Goal: Task Accomplishment & Management: Use online tool/utility

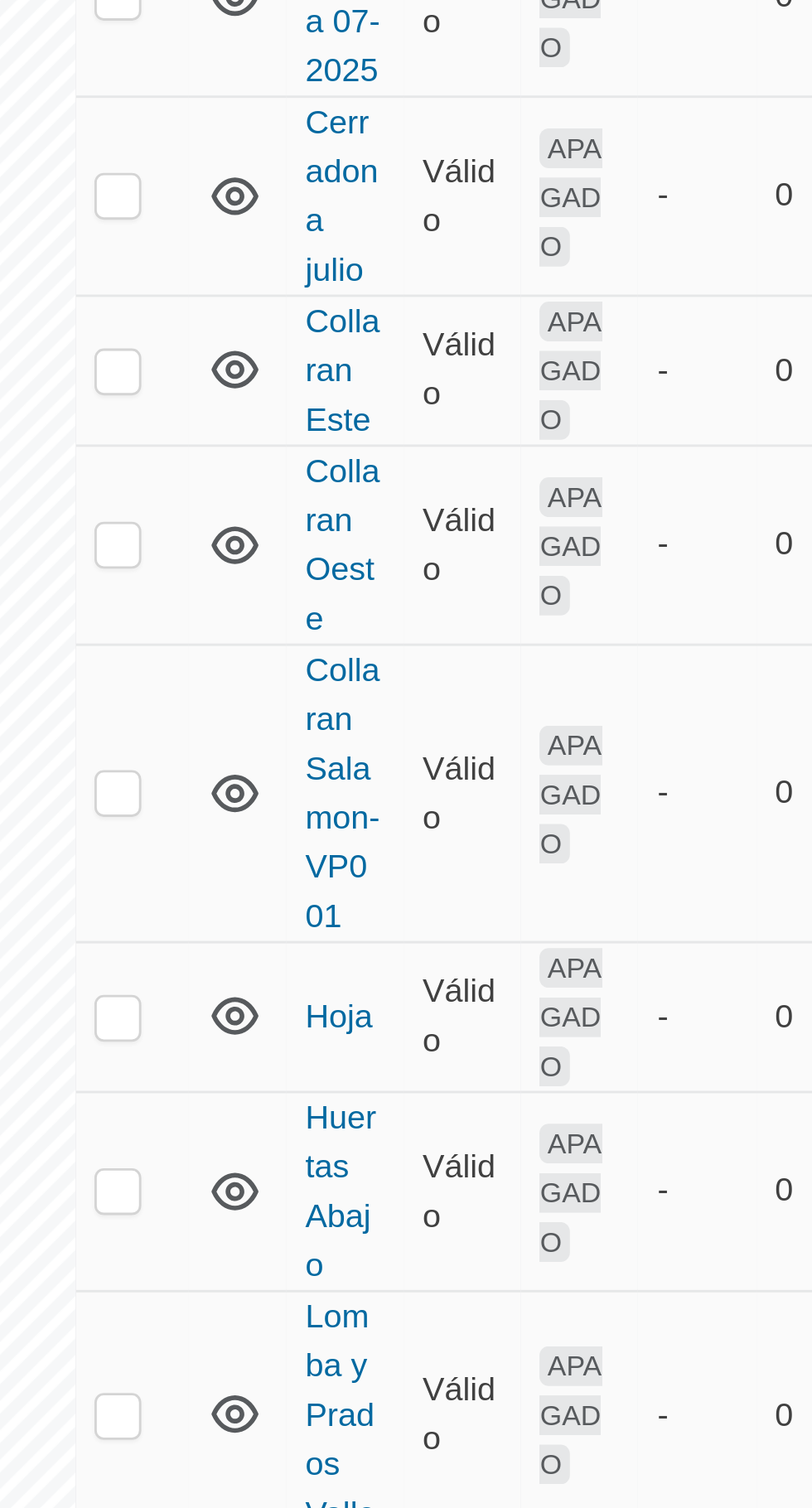
click at [397, 926] on p-checkbox at bounding box center [394, 933] width 16 height 13
checkbox input "true"
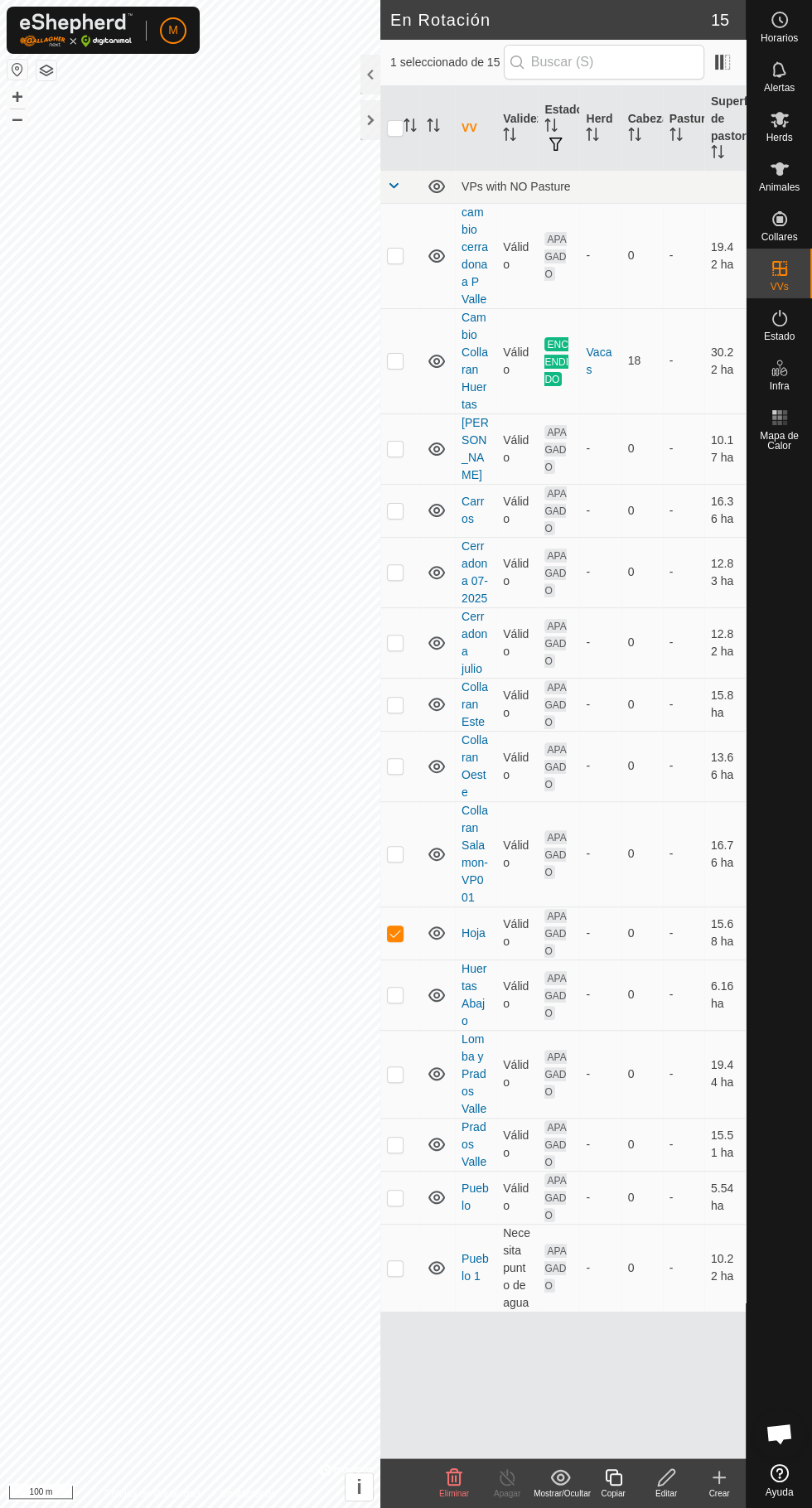
click at [785, 173] on icon at bounding box center [779, 169] width 20 height 20
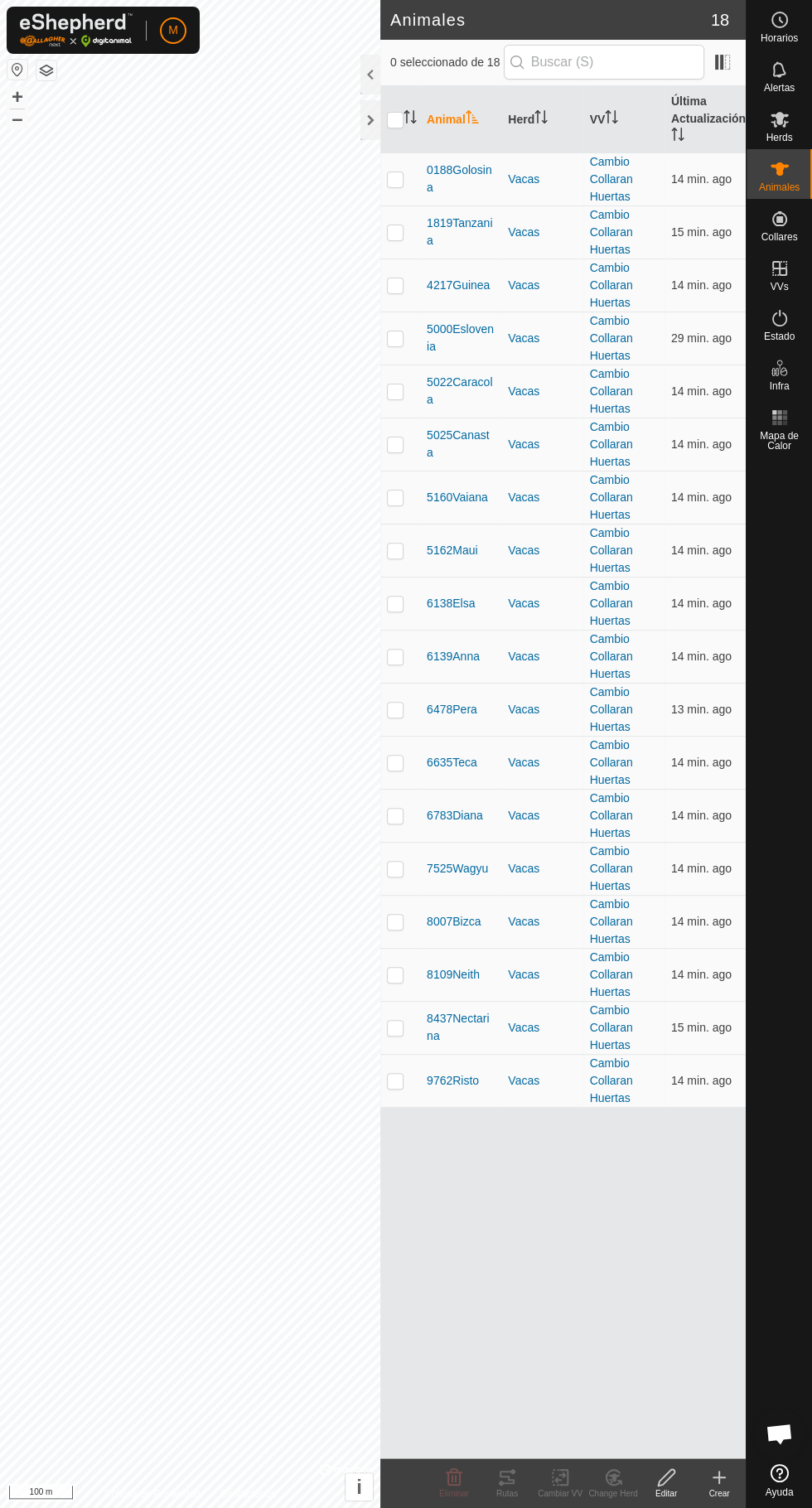
click at [778, 118] on icon at bounding box center [779, 120] width 18 height 15
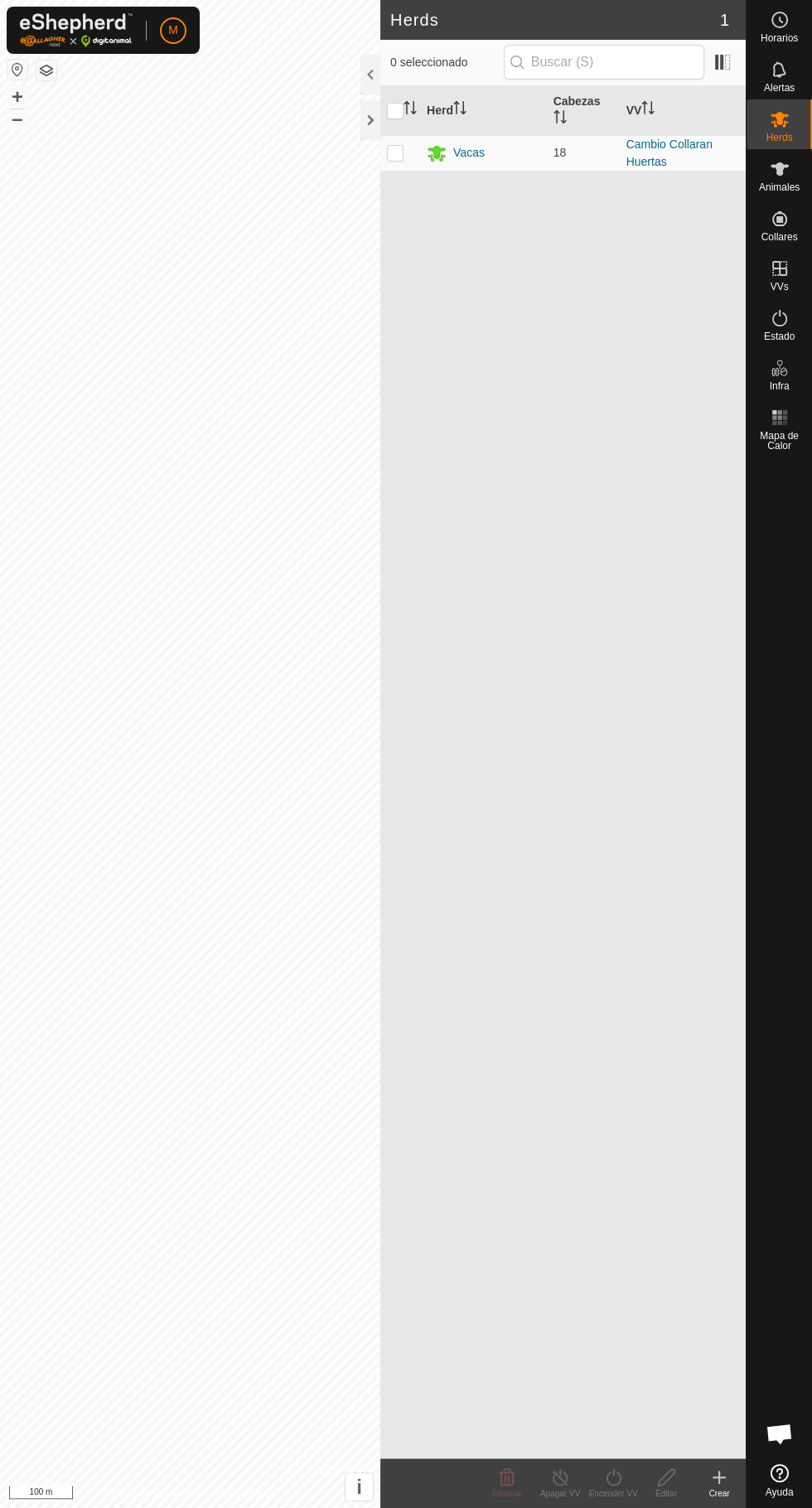
click at [394, 153] on p-checkbox at bounding box center [394, 153] width 16 height 13
checkbox input "true"
click at [624, 1497] on div "Encender VV" at bounding box center [612, 1494] width 53 height 12
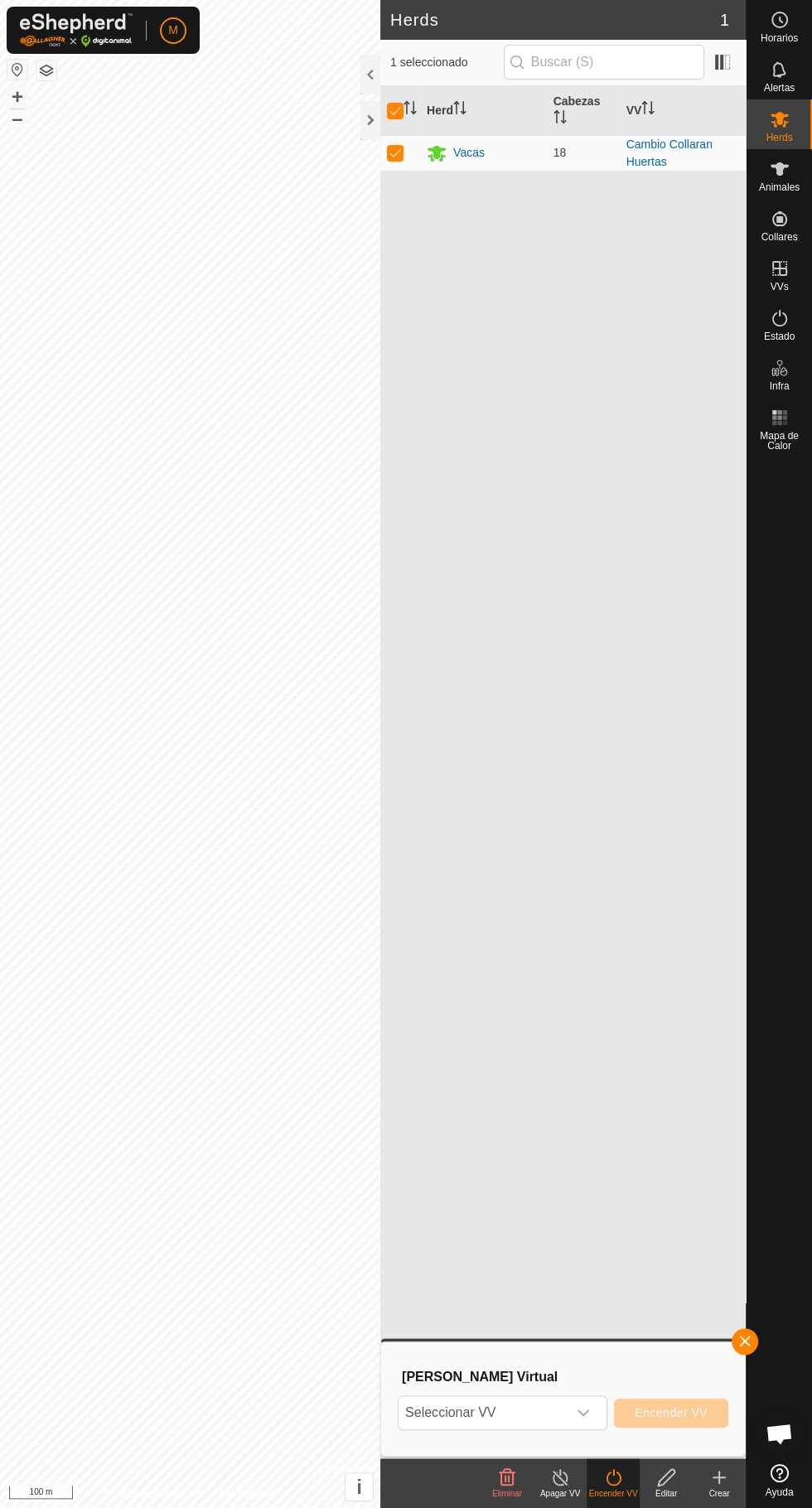
click at [555, 1410] on span "Seleccionar VV" at bounding box center [482, 1413] width 168 height 34
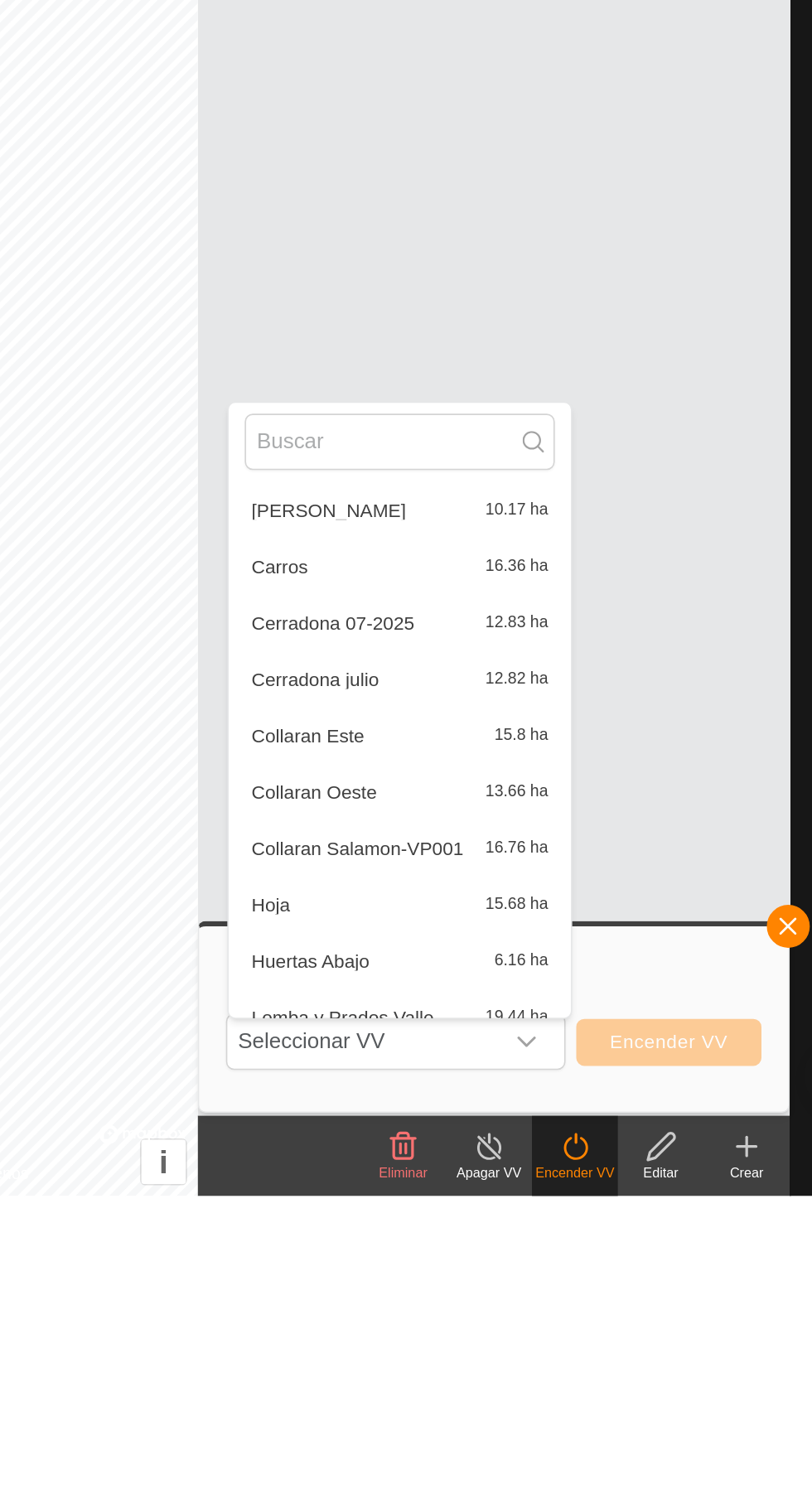
scroll to position [227, 0]
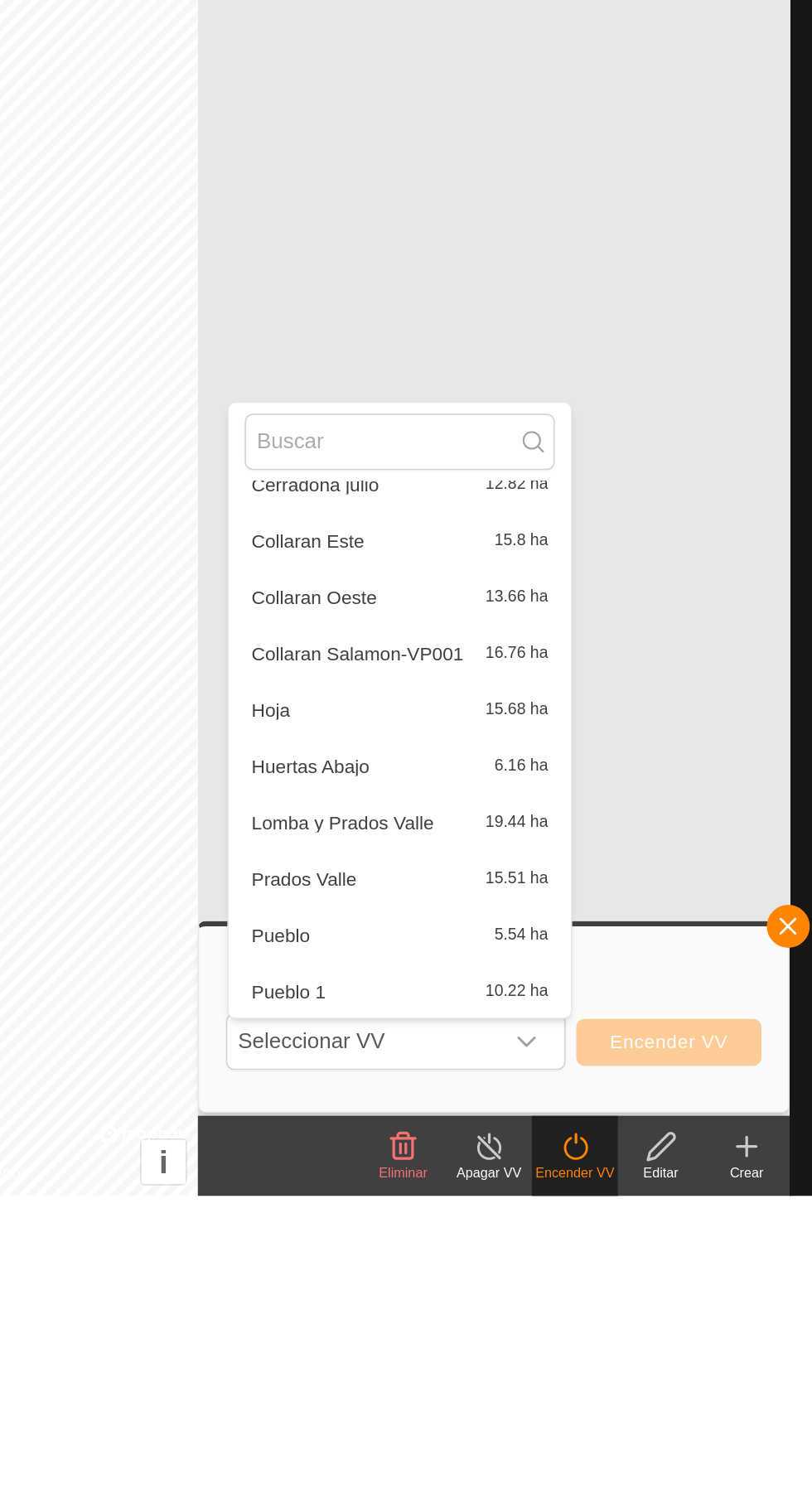
click at [443, 1201] on div "Hoja 15.68 ha" at bounding box center [504, 1208] width 191 height 20
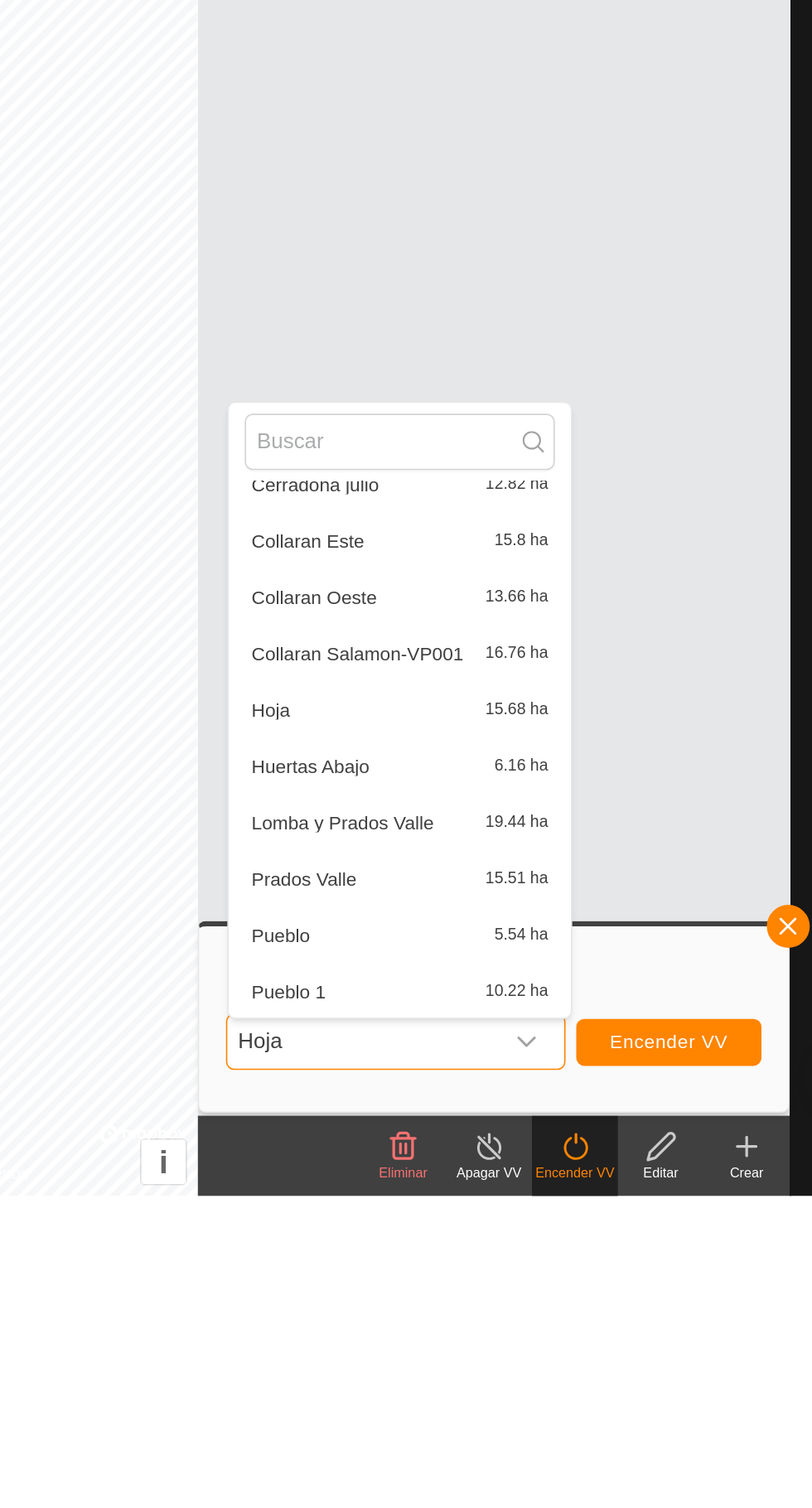
scroll to position [0, 0]
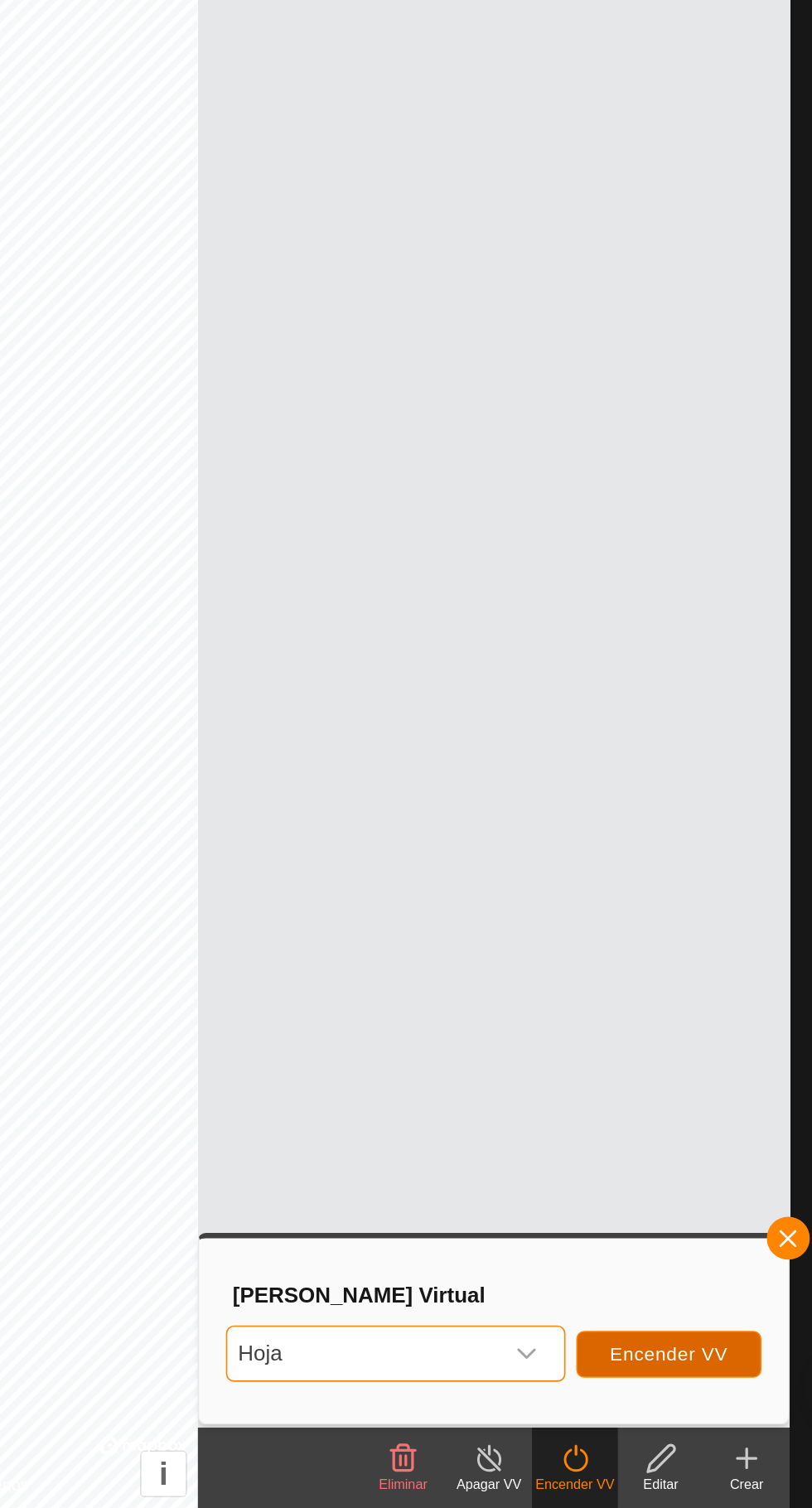
click at [706, 1411] on span "Encender VV" at bounding box center [671, 1413] width 73 height 13
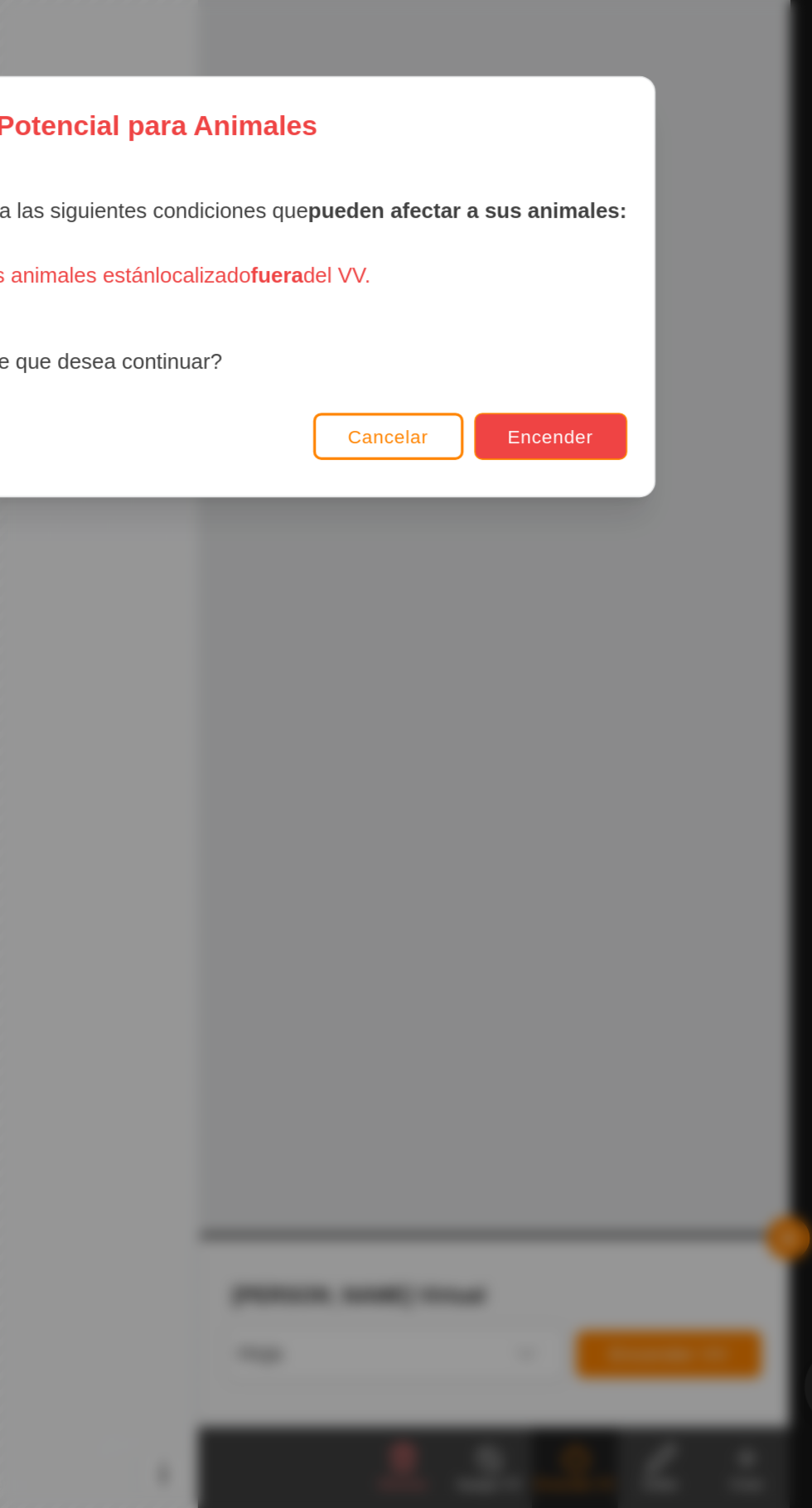
click at [617, 847] on span "Encender" at bounding box center [598, 847] width 53 height 13
